Goal: Communication & Community: Connect with others

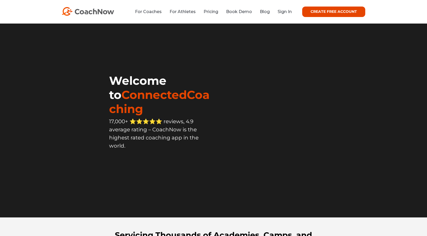
click at [282, 14] on li "Sign In" at bounding box center [282, 11] width 18 height 7
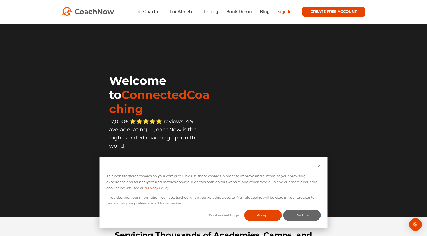
click at [285, 13] on link "Sign In" at bounding box center [284, 11] width 14 height 5
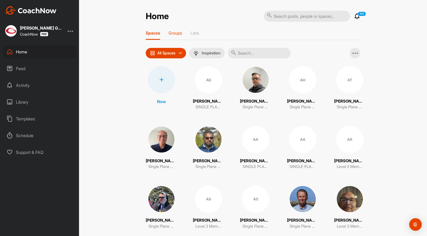
click at [173, 32] on p "Groups" at bounding box center [175, 32] width 14 height 5
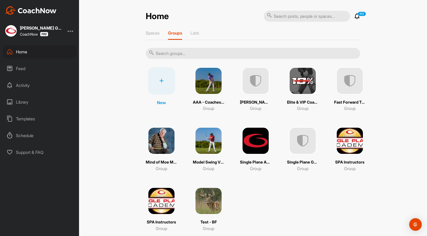
click at [211, 149] on img at bounding box center [208, 140] width 27 height 27
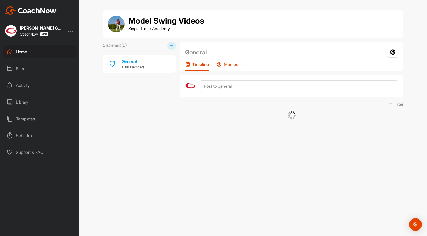
click at [239, 66] on p "Members" at bounding box center [233, 64] width 18 height 5
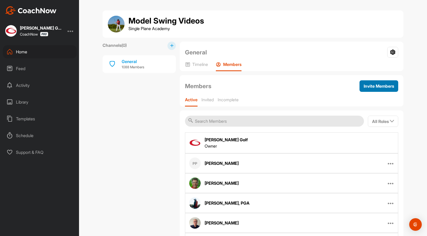
click at [379, 85] on span "Invite Members" at bounding box center [378, 85] width 30 height 5
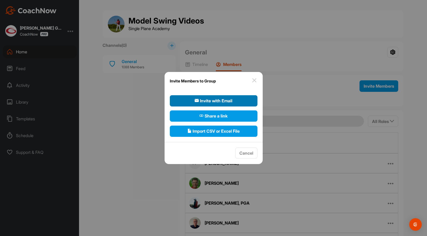
click at [208, 100] on span "Invite with Email" at bounding box center [213, 100] width 38 height 6
select select"] "player"
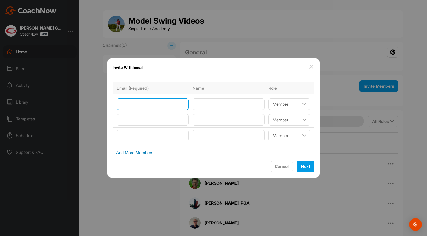
click at [171, 106] on input"] "email" at bounding box center [153, 104] width 72 height 12
click at [270, 166] on button "Cancel" at bounding box center [281, 166] width 22 height 11
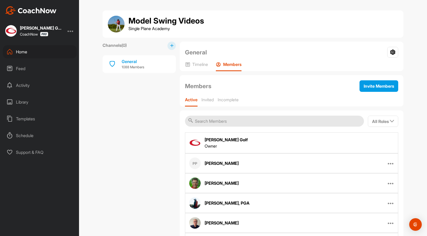
click at [13, 51] on div "Home" at bounding box center [40, 51] width 74 height 13
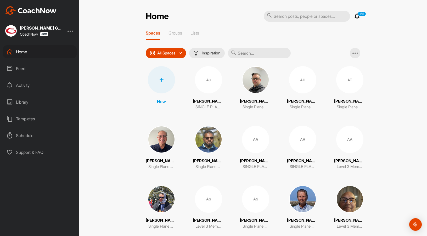
click at [251, 54] on input "text" at bounding box center [259, 53] width 63 height 10
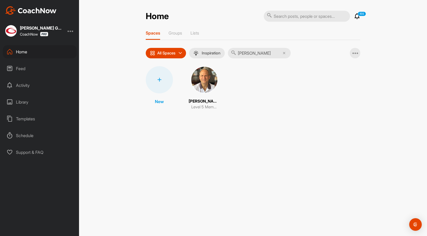
type input "patricell"
click at [205, 77] on img at bounding box center [204, 79] width 27 height 27
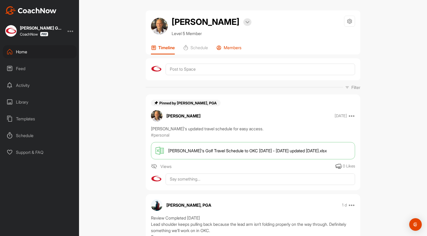
click at [236, 49] on p "Members" at bounding box center [232, 47] width 18 height 5
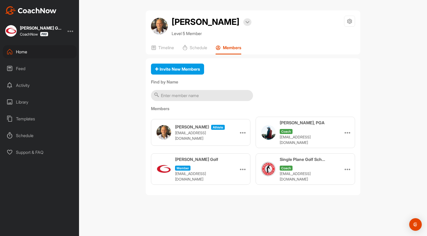
click at [203, 134] on p "vpatrice50@hotmail.com" at bounding box center [201, 135] width 52 height 11
copy p "vpatrice50@hotmail.com"
click at [20, 56] on div "Home" at bounding box center [40, 51] width 74 height 13
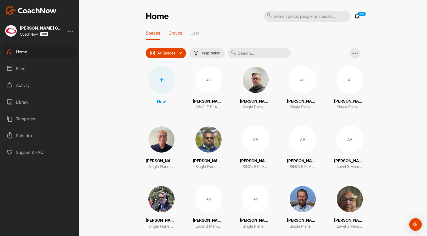
click at [180, 34] on p "Groups" at bounding box center [175, 32] width 14 height 5
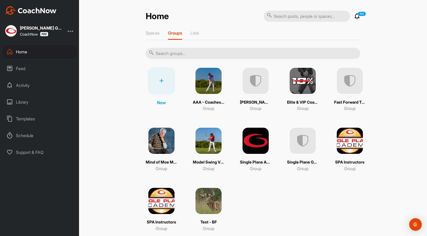
click at [216, 145] on img at bounding box center [208, 140] width 27 height 27
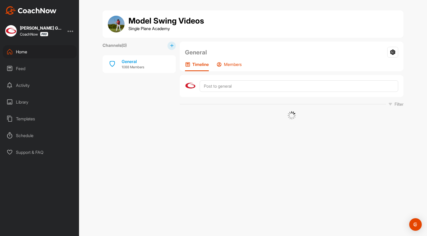
click at [239, 68] on div "Members" at bounding box center [228, 66] width 25 height 9
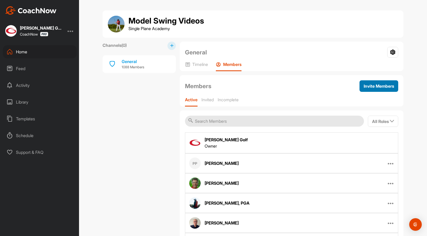
click at [381, 87] on span "Invite Members" at bounding box center [378, 85] width 30 height 5
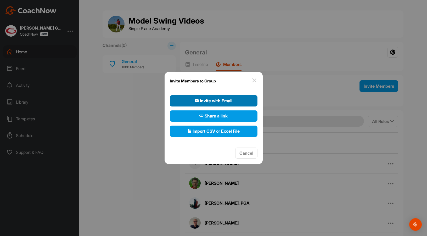
click at [222, 104] on button "Invite with Email" at bounding box center [214, 100] width 88 height 11
select select"] "player"
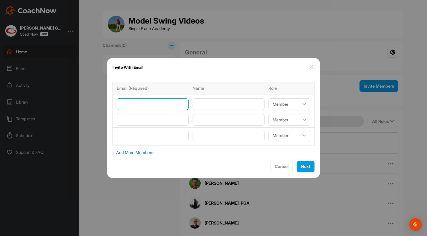
click at [173, 108] on input"] "email" at bounding box center [153, 104] width 72 height 12
paste input"] "vpatrice50@hotmail.com"
type input"] "vpatrice50@hotmail.com"
click at [204, 105] on input"] "text" at bounding box center [228, 104] width 72 height 12
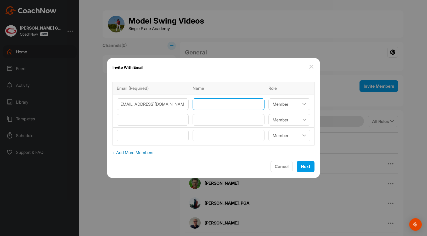
scroll to position [0, 0]
type input"] "Vince Patricelli"
click at [301, 168] on span "Next" at bounding box center [305, 166] width 9 height 5
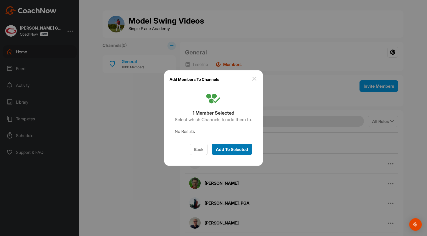
click at [234, 150] on span "Add To Selected" at bounding box center [232, 149] width 32 height 5
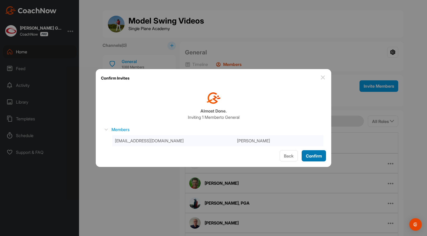
click at [312, 157] on span "Confirm" at bounding box center [314, 155] width 16 height 5
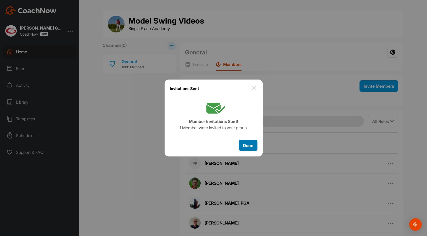
click at [243, 144] on span "Done" at bounding box center [248, 145] width 10 height 5
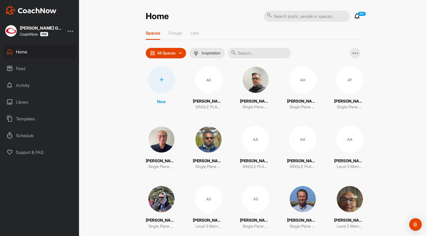
click at [245, 54] on input "text" at bounding box center [259, 53] width 63 height 10
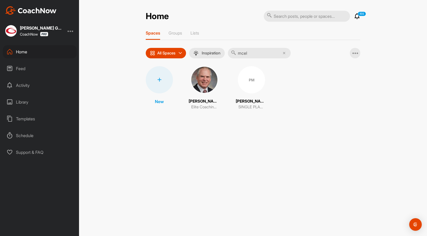
type input "mcel"
click at [197, 82] on img at bounding box center [204, 79] width 27 height 27
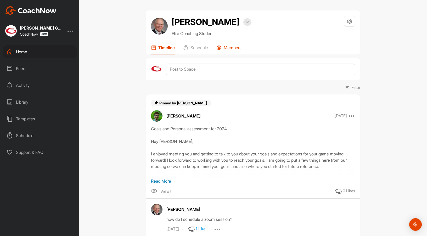
click at [235, 47] on p "Members" at bounding box center [232, 47] width 18 height 5
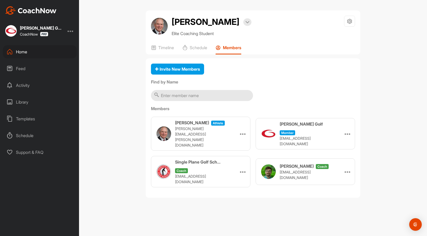
click at [183, 134] on p "[PERSON_NAME][EMAIL_ADDRESS][PERSON_NAME][DOMAIN_NAME]" at bounding box center [201, 137] width 52 height 22
copy p "[PERSON_NAME][EMAIL_ADDRESS][PERSON_NAME][DOMAIN_NAME]"
click at [24, 53] on div "Home" at bounding box center [40, 51] width 74 height 13
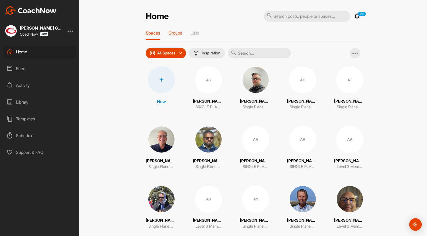
click at [176, 33] on p "Groups" at bounding box center [175, 32] width 14 height 5
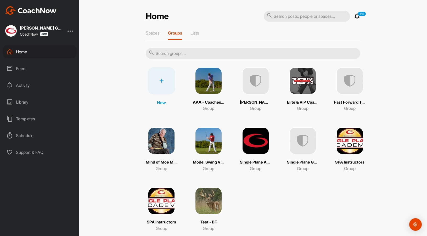
click at [211, 152] on img at bounding box center [208, 140] width 27 height 27
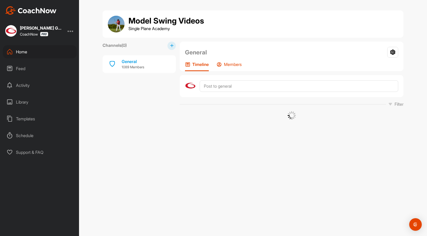
click at [234, 64] on p "Members" at bounding box center [233, 64] width 18 height 5
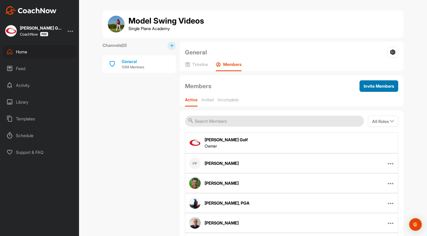
click at [380, 88] on span "Invite Members" at bounding box center [378, 85] width 30 height 5
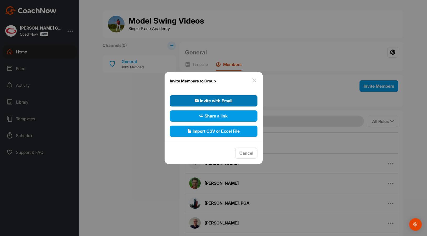
click at [208, 100] on span "Invite with Email" at bounding box center [213, 100] width 38 height 6
select select"] "player"
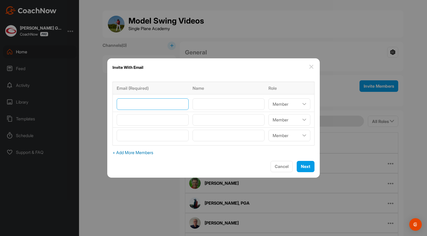
click at [175, 107] on input"] "email" at bounding box center [153, 104] width 72 height 12
paste input"] "[PERSON_NAME][EMAIL_ADDRESS][PERSON_NAME][DOMAIN_NAME]"
type input"] "[PERSON_NAME][EMAIL_ADDRESS][PERSON_NAME][DOMAIN_NAME]"
click at [208, 108] on input"] "text" at bounding box center [228, 104] width 72 height 12
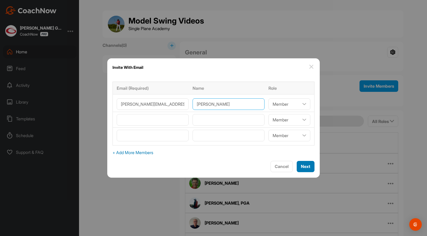
type input"] "[PERSON_NAME]"
click at [301, 167] on span "Next" at bounding box center [305, 166] width 9 height 5
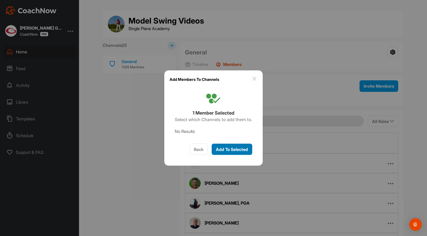
click at [232, 145] on button "Add To Selected" at bounding box center [231, 149] width 41 height 11
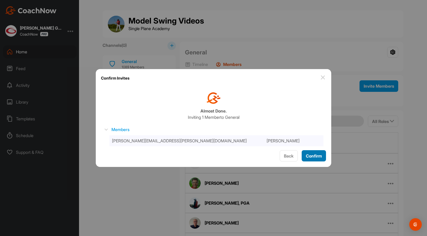
click at [313, 159] on div "Confirm" at bounding box center [314, 156] width 16 height 6
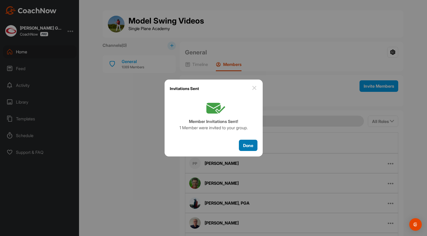
click at [242, 146] on button "Done" at bounding box center [248, 145] width 19 height 11
